Goal: Obtain resource: Obtain resource

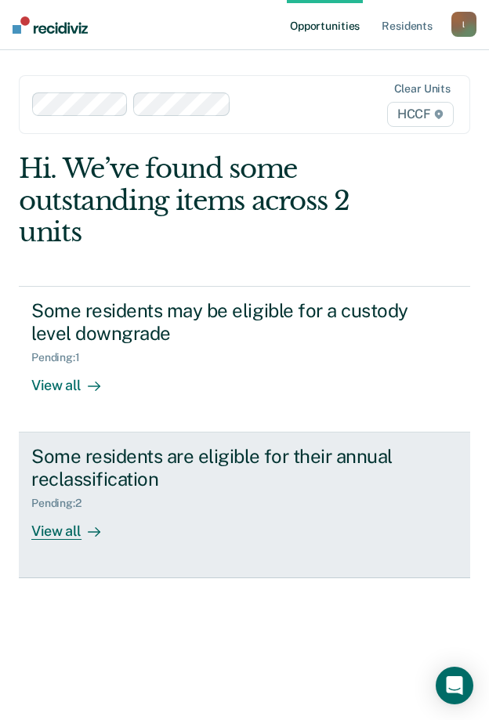
click at [86, 527] on div at bounding box center [91, 532] width 19 height 18
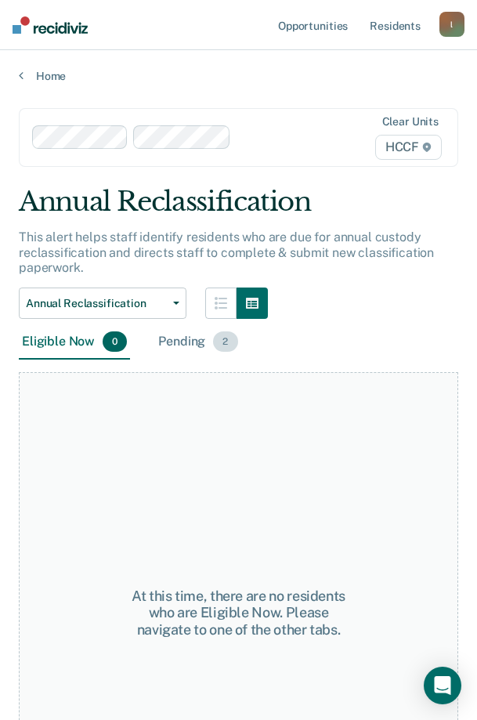
click at [188, 339] on div "Pending 2" at bounding box center [197, 342] width 85 height 34
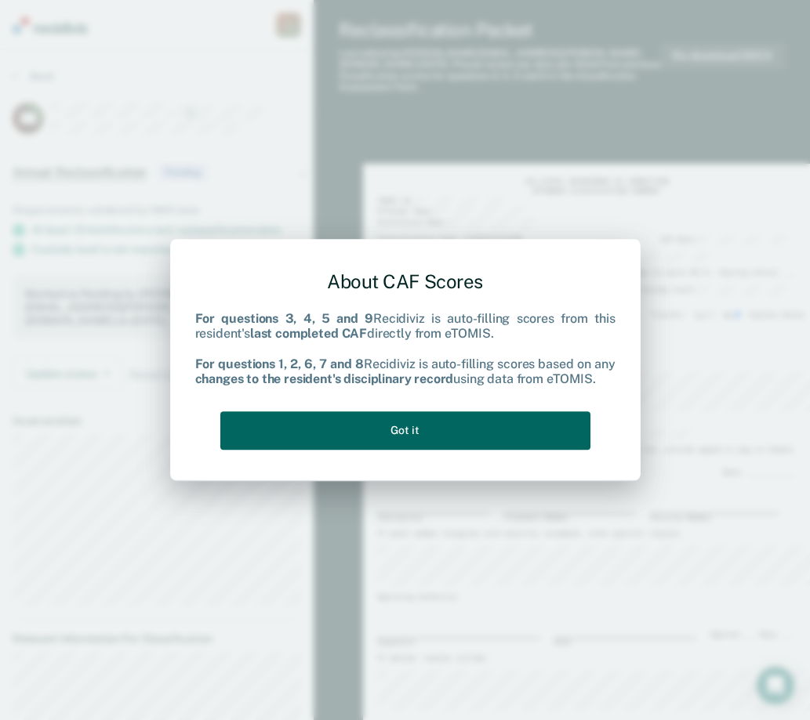
click at [419, 434] on button "Got it" at bounding box center [405, 431] width 370 height 38
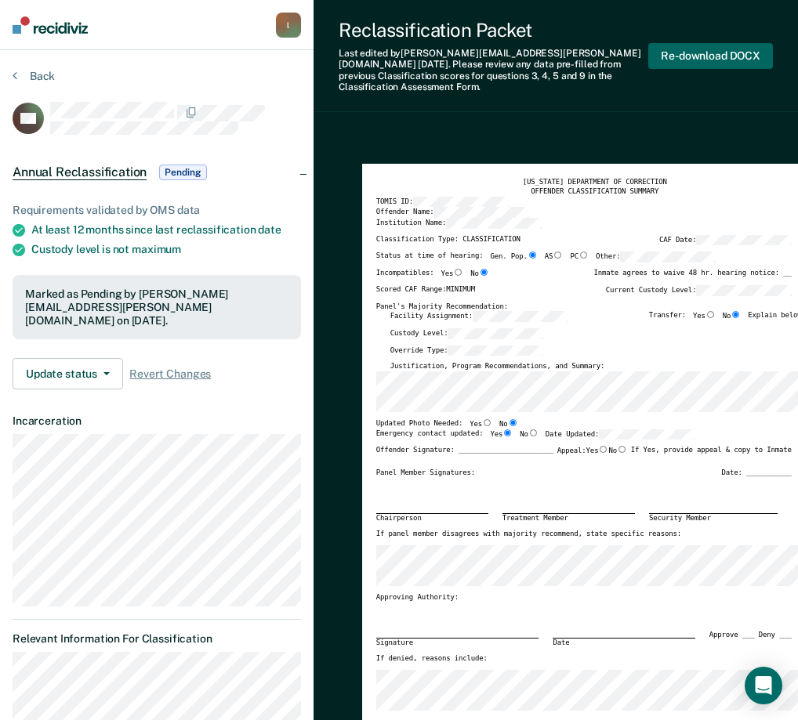
click at [488, 47] on button "Re-download DOCX" at bounding box center [710, 56] width 125 height 26
type textarea "x"
